Goal: Task Accomplishment & Management: Manage account settings

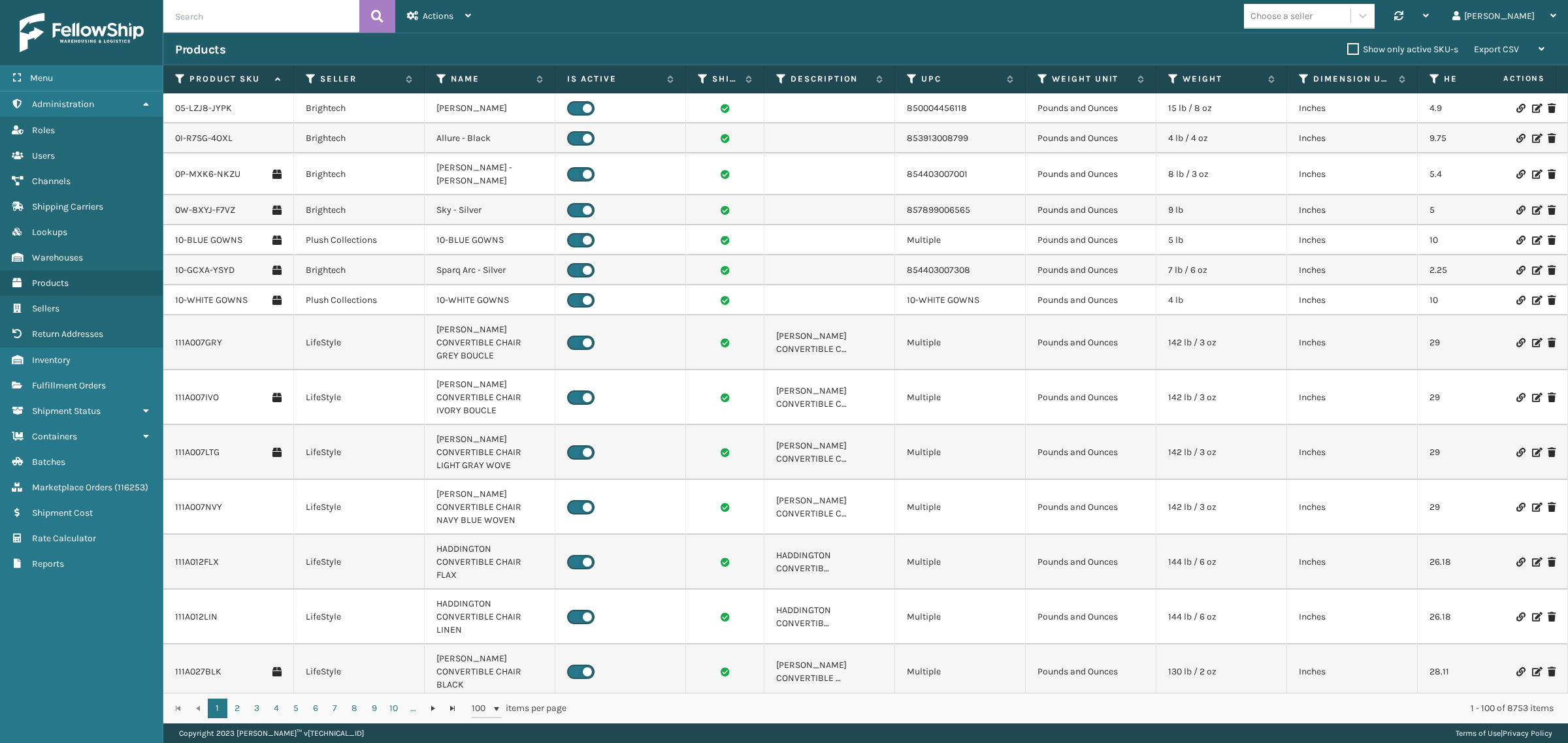
click at [886, 42] on div "Products" at bounding box center [760, 49] width 1172 height 15
click at [441, 26] on div "Actions" at bounding box center [439, 16] width 64 height 33
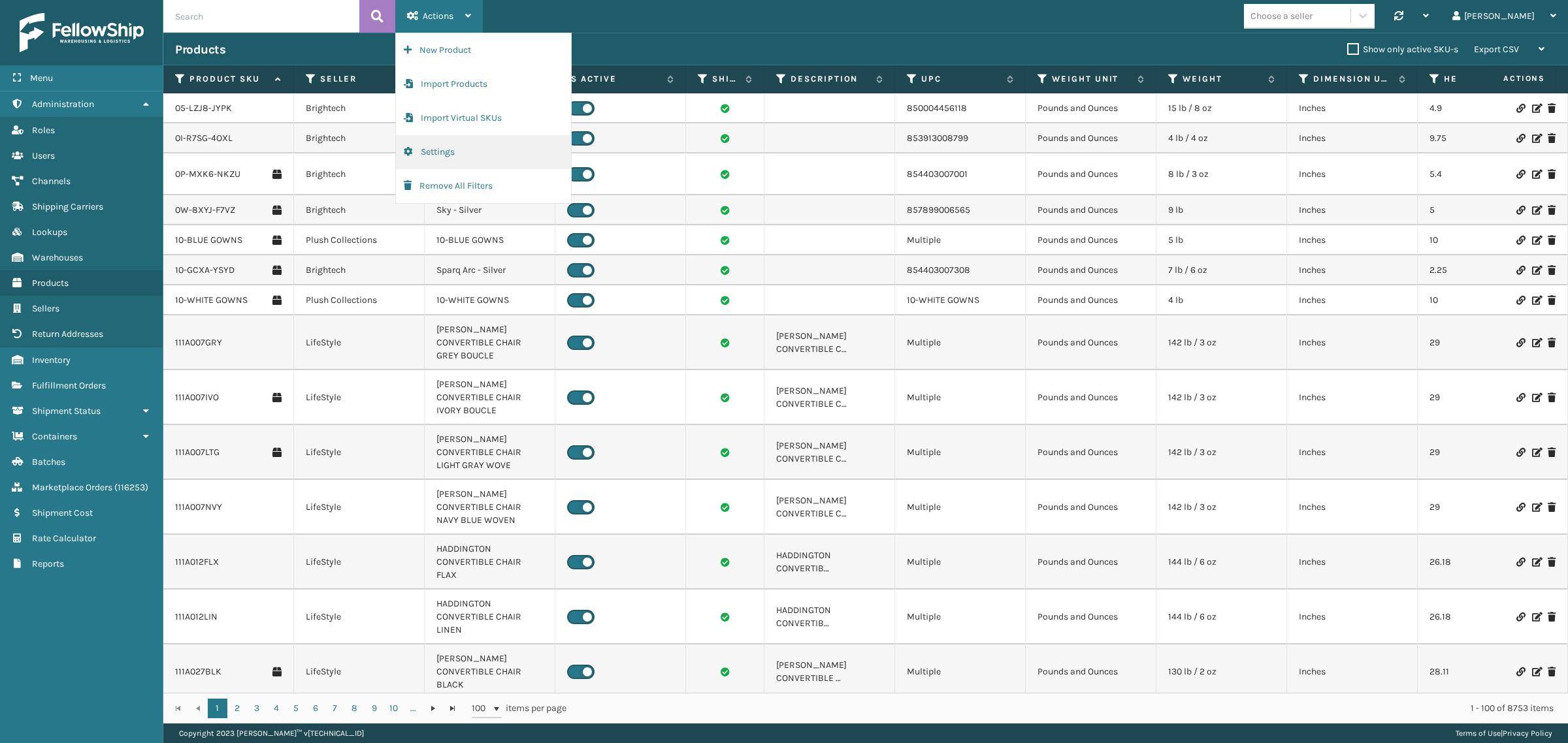
click at [443, 152] on button "Settings" at bounding box center [483, 151] width 175 height 34
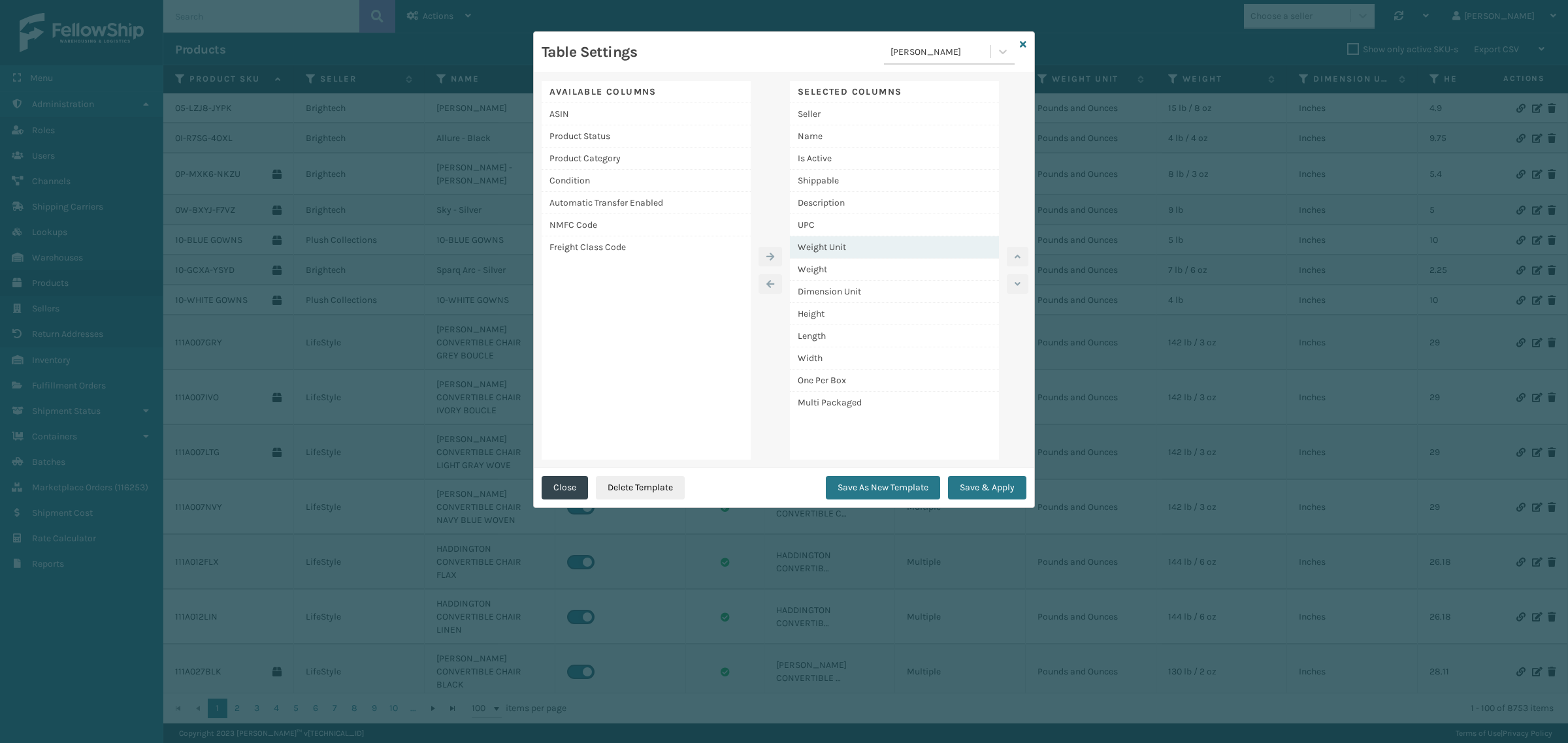
click at [907, 246] on div "Weight Unit" at bounding box center [895, 247] width 209 height 23
click at [769, 281] on icon "button" at bounding box center [770, 285] width 8 height 9
click at [884, 265] on div "Dimension Unit" at bounding box center [895, 269] width 209 height 23
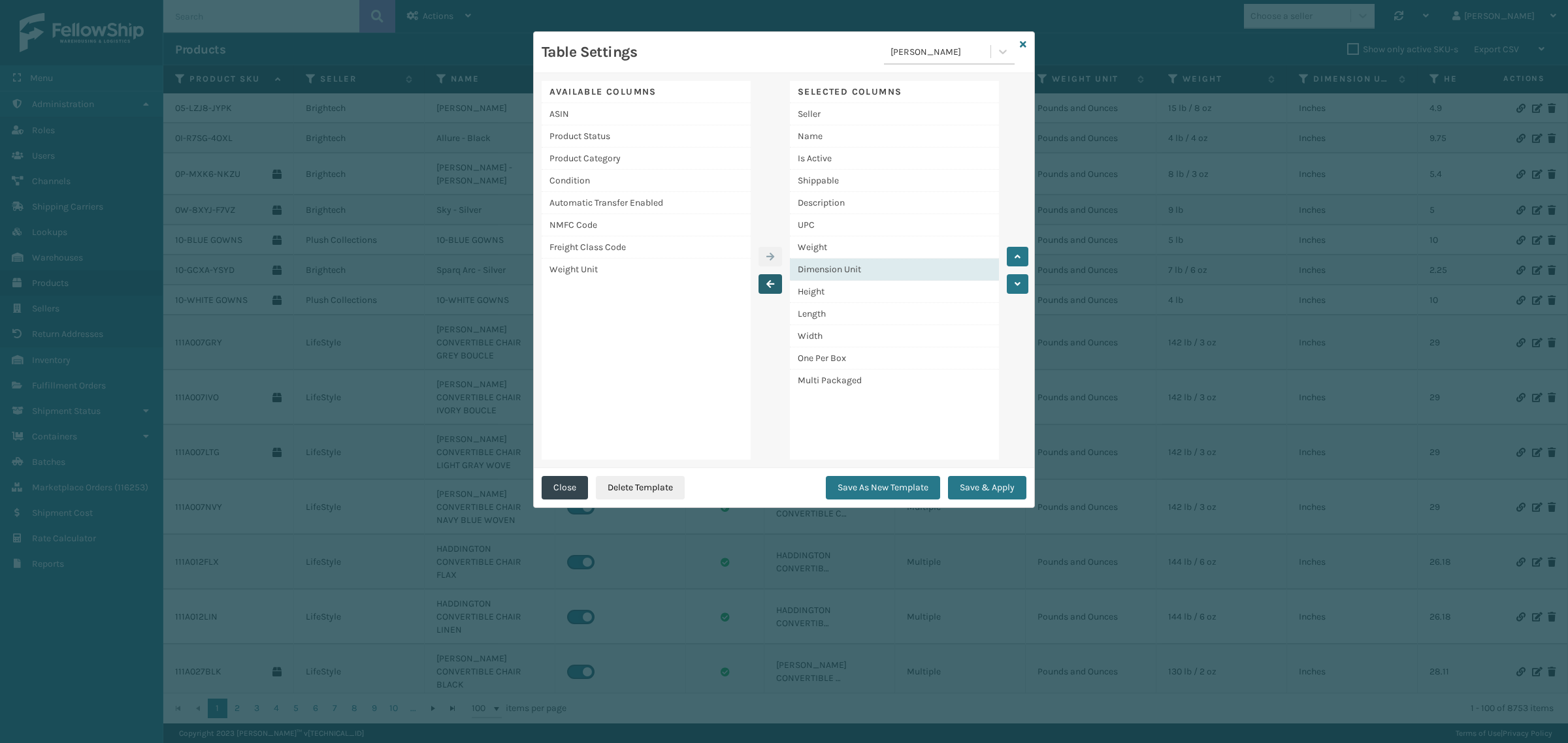
click at [771, 283] on icon "button" at bounding box center [770, 285] width 8 height 9
click at [888, 289] on div "Length" at bounding box center [895, 292] width 209 height 23
click at [1018, 255] on icon "button" at bounding box center [1018, 256] width 5 height 9
click at [890, 269] on div "Length" at bounding box center [895, 269] width 209 height 23
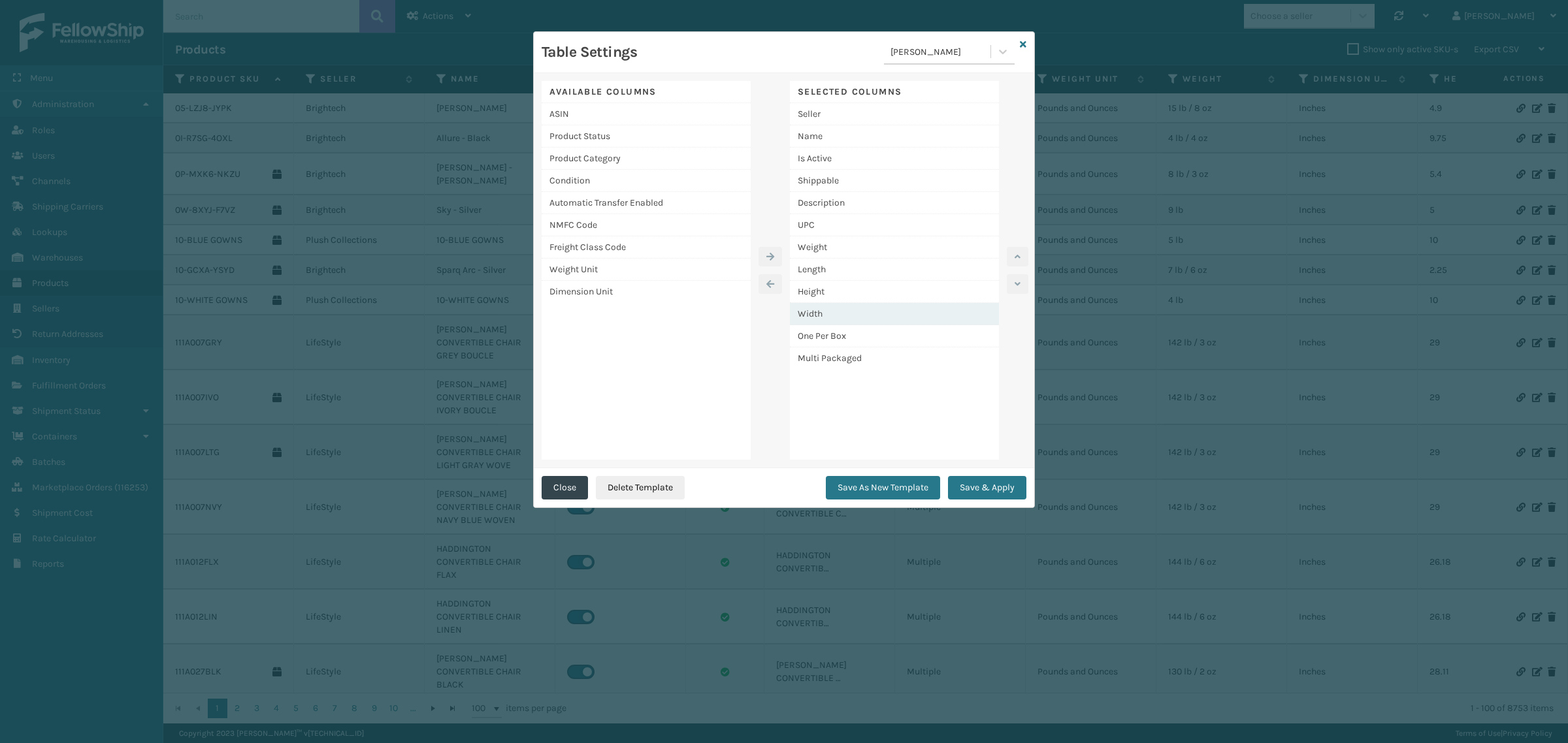
click at [881, 311] on div "Width" at bounding box center [895, 314] width 209 height 23
click at [1017, 255] on icon "button" at bounding box center [1018, 256] width 5 height 9
click at [863, 292] on div "Width" at bounding box center [895, 292] width 209 height 23
click at [881, 341] on div "One Per Box" at bounding box center [895, 336] width 209 height 23
click at [1020, 256] on icon "button" at bounding box center [1018, 256] width 5 height 9
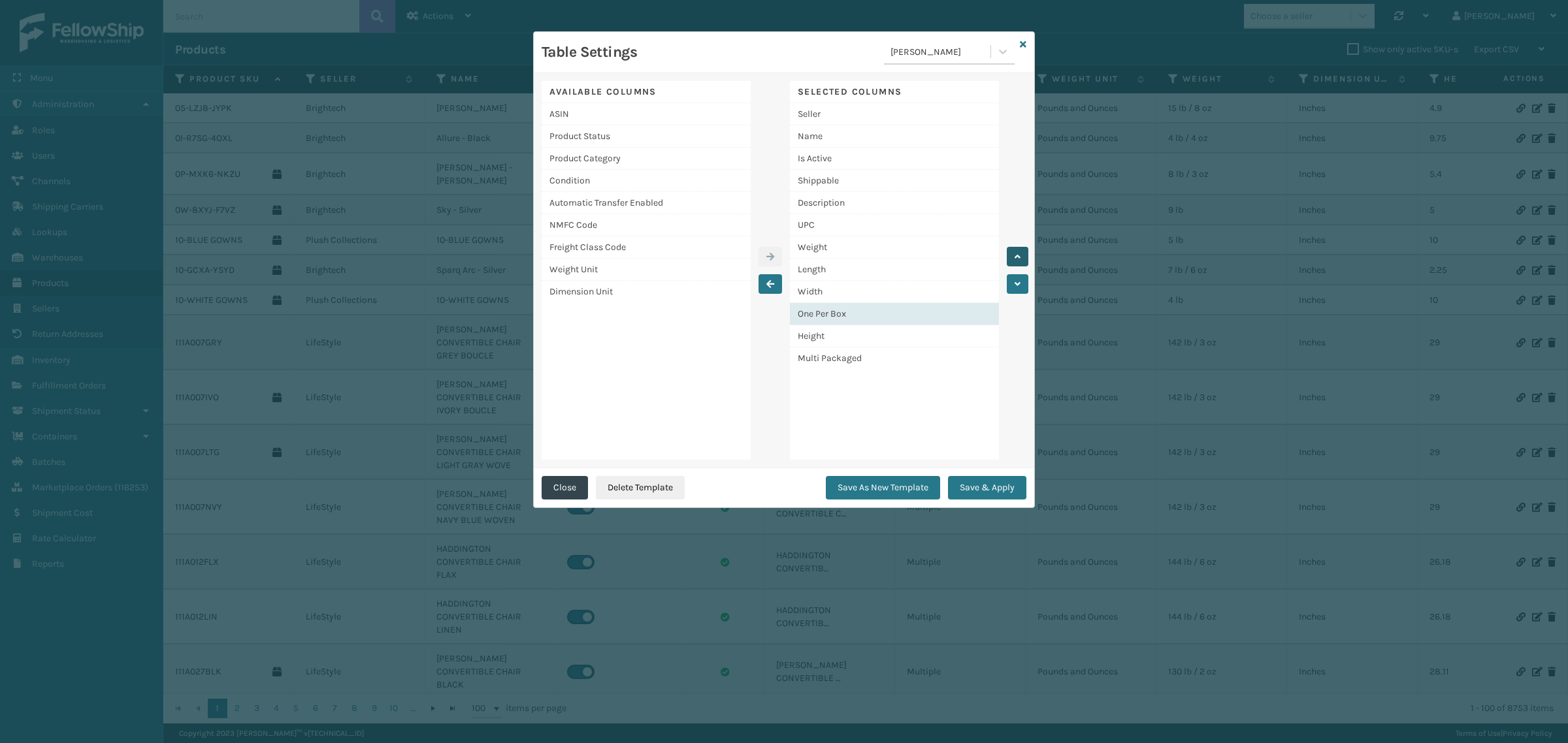
click at [1020, 256] on icon "button" at bounding box center [1018, 256] width 5 height 9
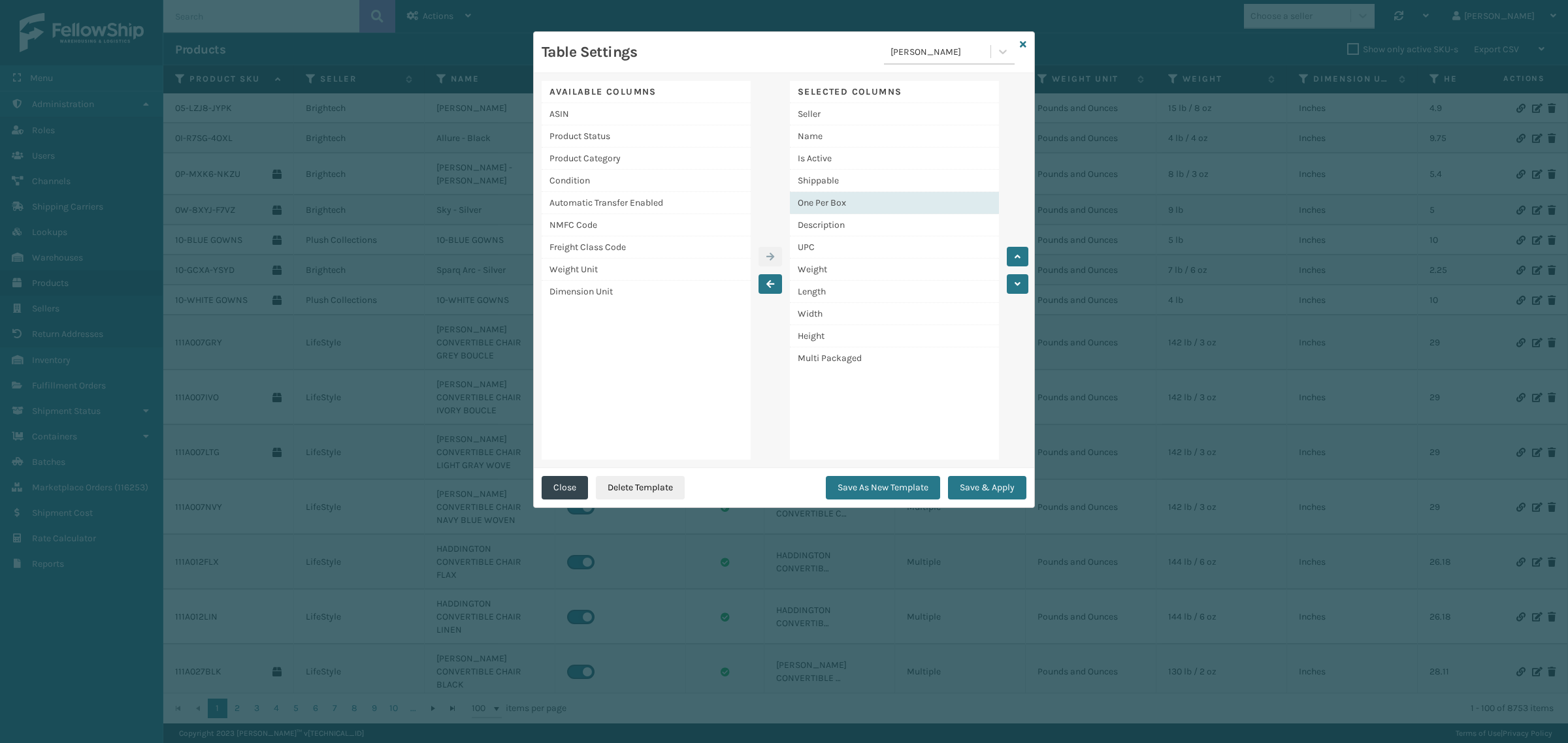
click at [952, 198] on div "One Per Box" at bounding box center [895, 203] width 209 height 23
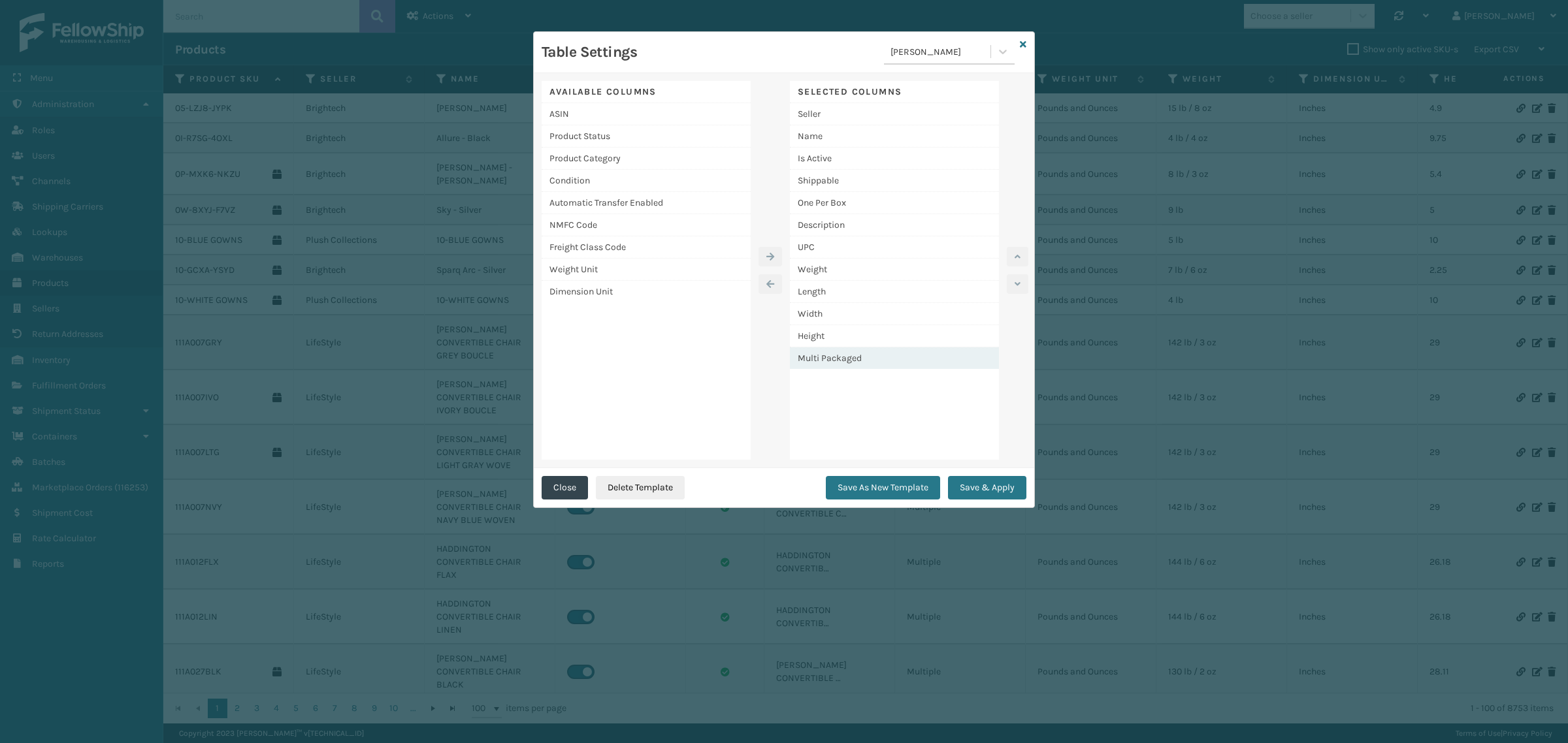
click at [900, 352] on div "Multi Packaged" at bounding box center [895, 359] width 209 height 22
click at [1017, 256] on icon "button" at bounding box center [1018, 256] width 5 height 9
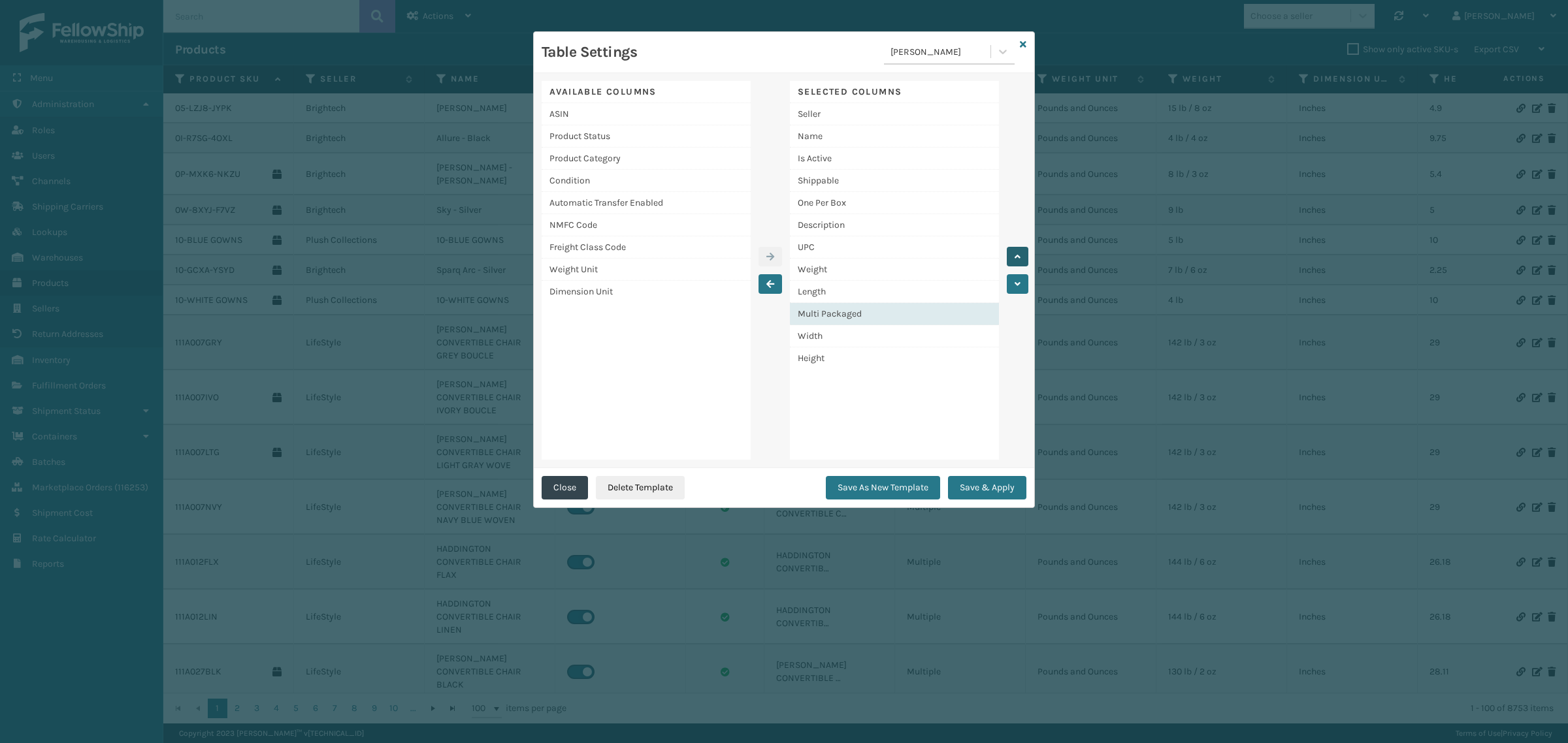
click at [1017, 256] on icon "button" at bounding box center [1018, 256] width 5 height 9
click at [922, 222] on div "Multi Packaged" at bounding box center [895, 225] width 209 height 23
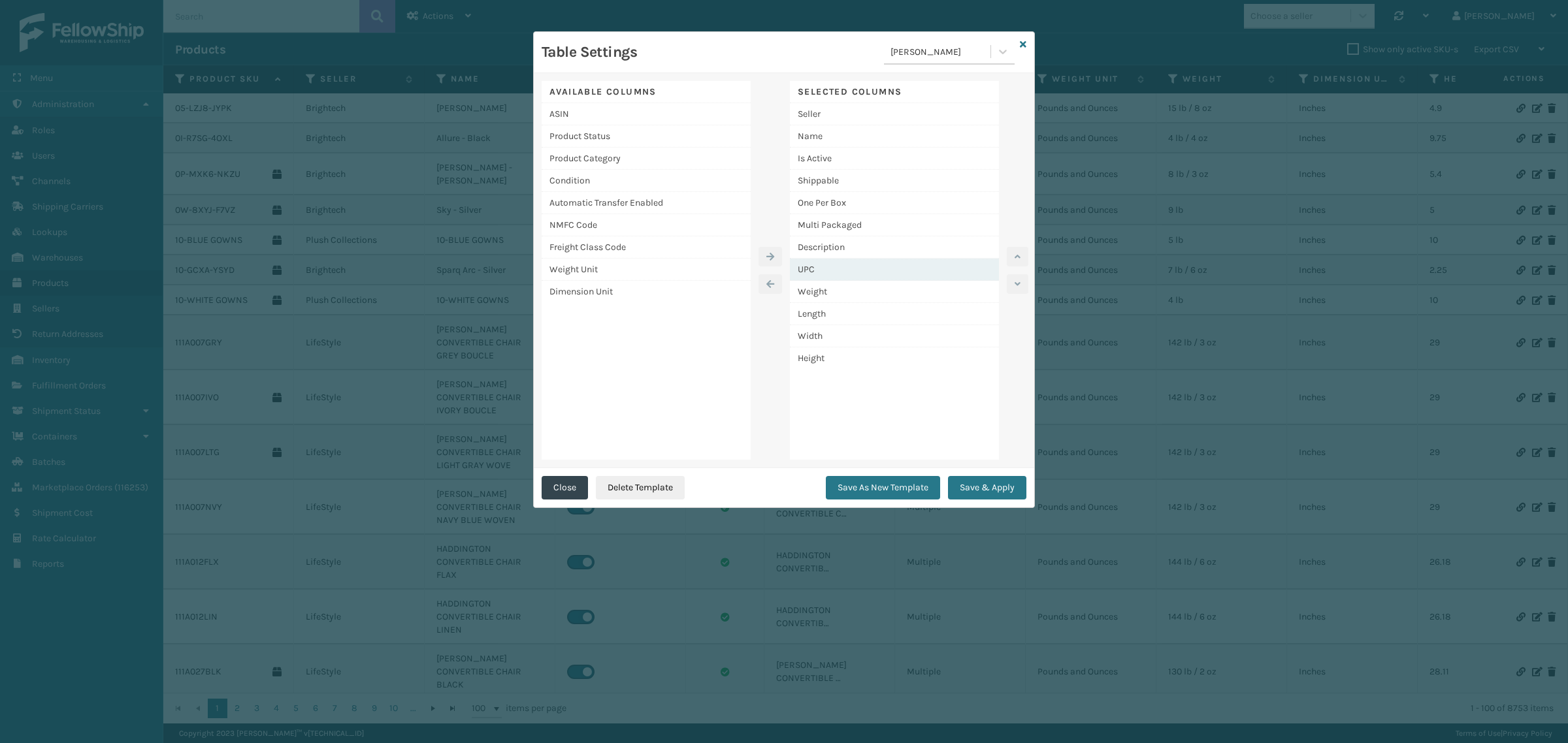
click at [924, 275] on div "UPC" at bounding box center [895, 269] width 209 height 23
click at [1015, 281] on icon "button" at bounding box center [1018, 285] width 5 height 9
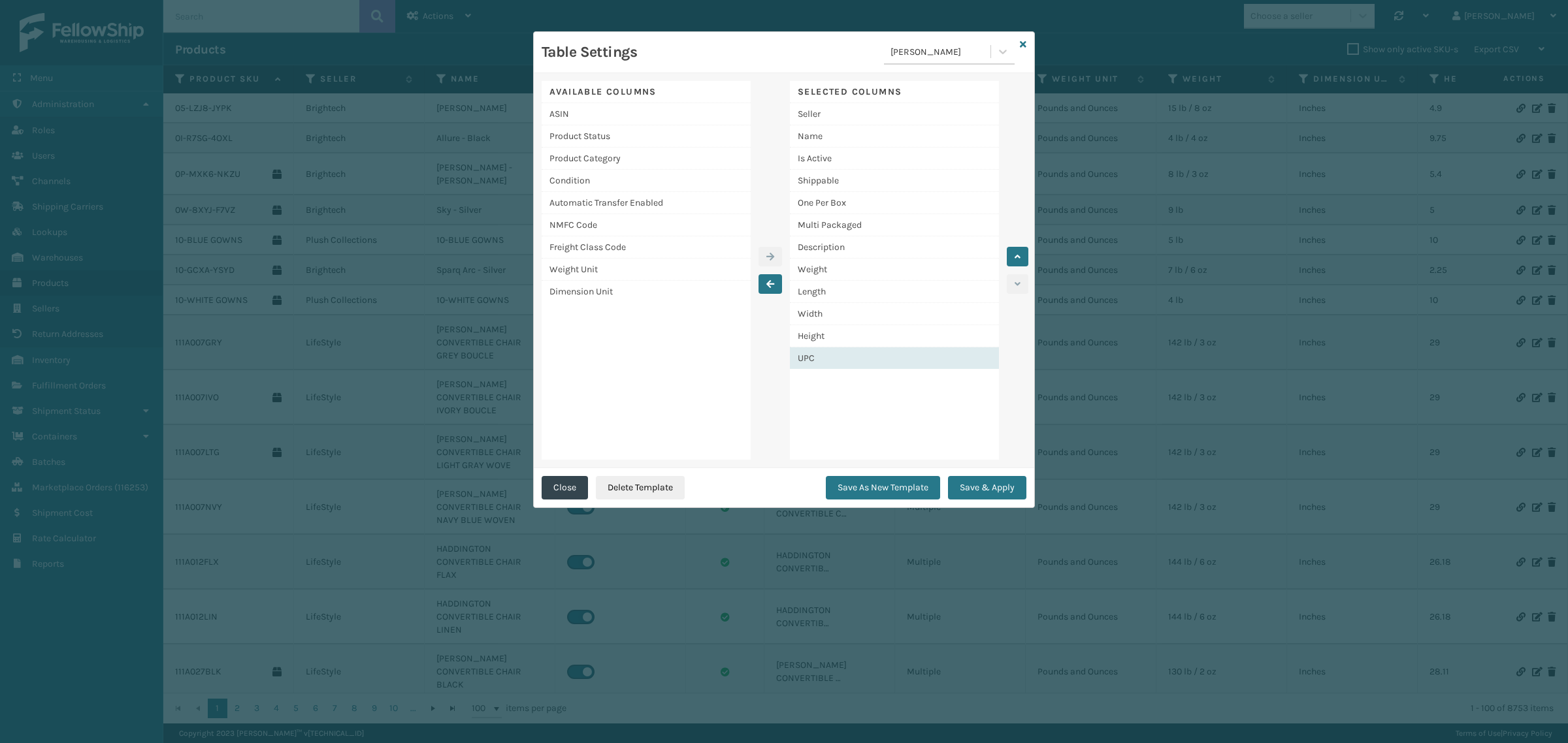
click at [939, 357] on div "UPC" at bounding box center [895, 359] width 209 height 22
click at [847, 242] on div "Description" at bounding box center [895, 247] width 209 height 23
click at [1020, 252] on icon "button" at bounding box center [1018, 256] width 5 height 9
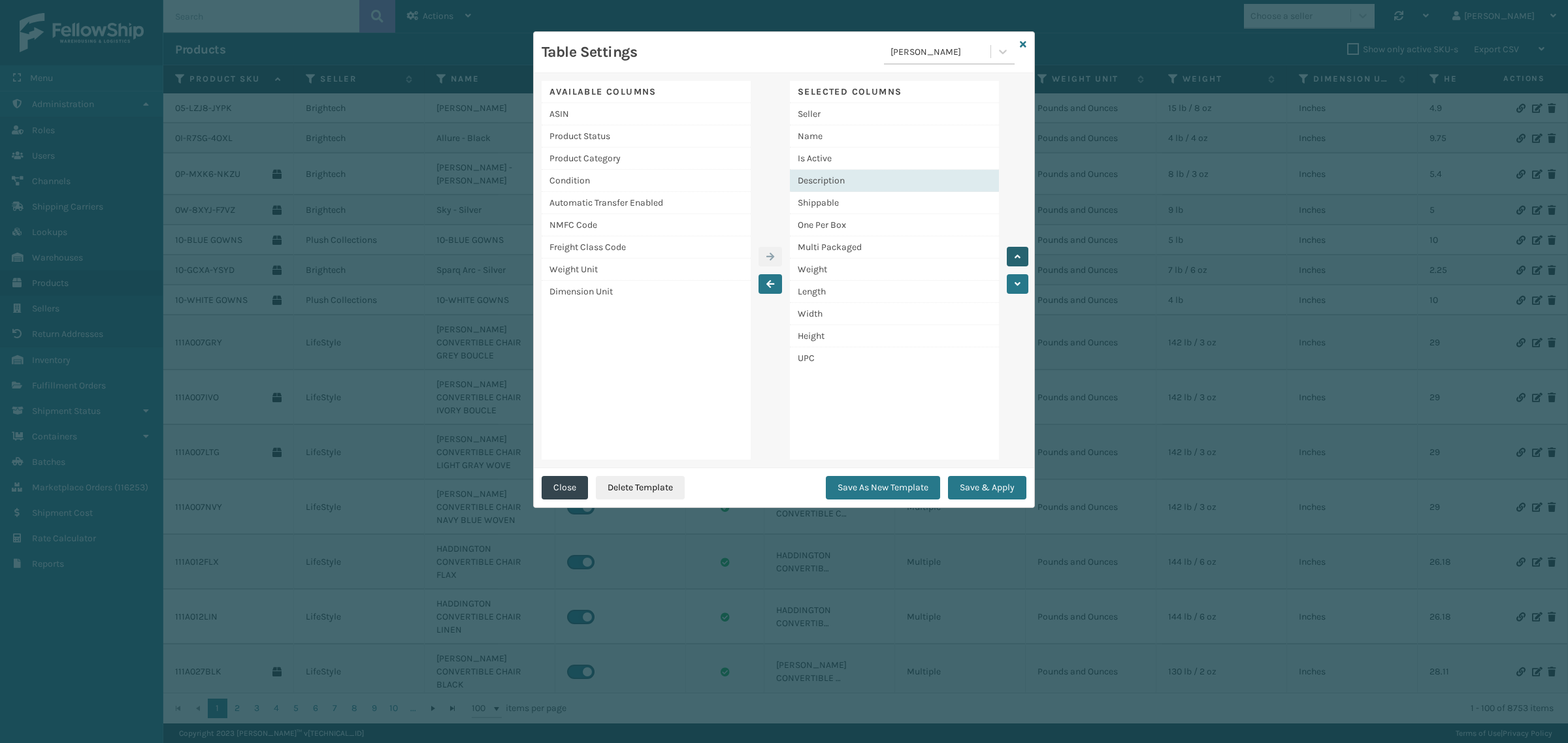
click at [1020, 252] on icon "button" at bounding box center [1018, 256] width 5 height 9
click at [904, 153] on div "Description" at bounding box center [895, 159] width 209 height 23
click at [987, 486] on button "Save & Apply" at bounding box center [987, 488] width 79 height 24
